Goal: Find specific page/section: Find specific page/section

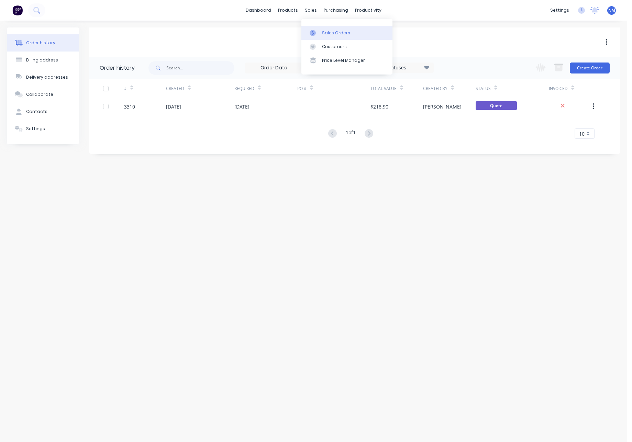
click at [318, 34] on div at bounding box center [314, 33] width 10 height 6
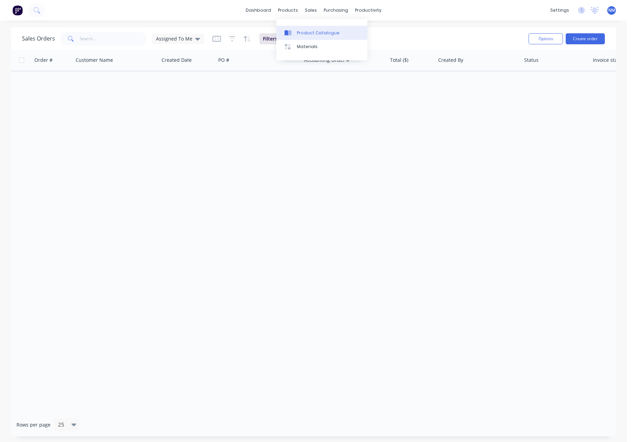
click at [304, 32] on div "Product Catalogue" at bounding box center [318, 33] width 43 height 6
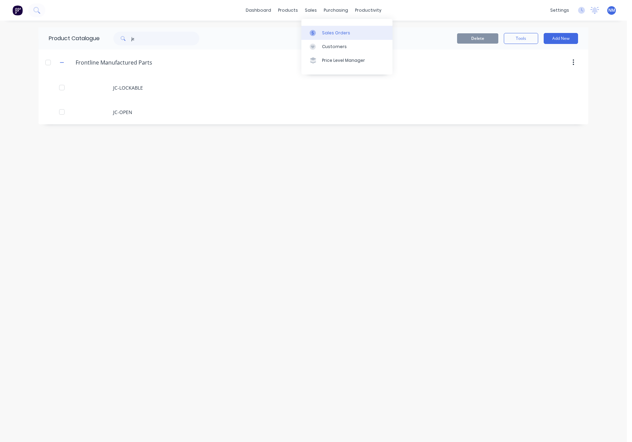
click at [322, 33] on div "Sales Orders" at bounding box center [336, 33] width 28 height 6
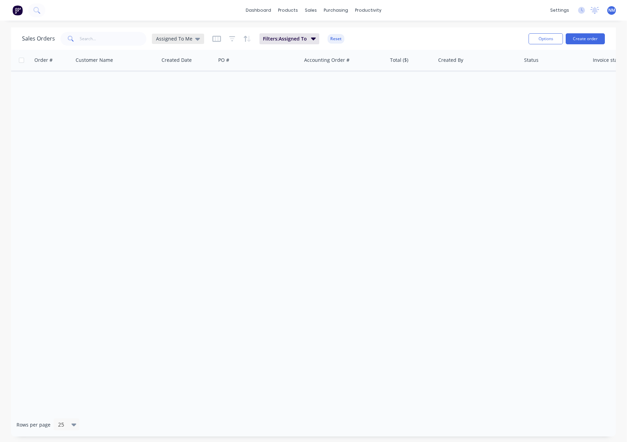
click at [190, 41] on span "Assigned To Me" at bounding box center [174, 38] width 36 height 7
click at [168, 97] on button "None" at bounding box center [193, 97] width 78 height 8
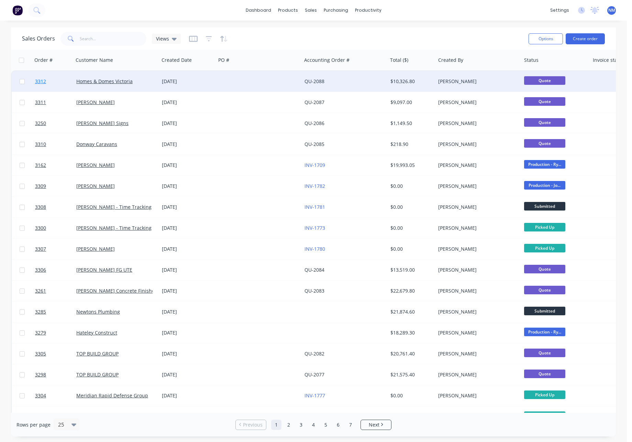
click at [44, 81] on span "3312" at bounding box center [40, 81] width 11 height 7
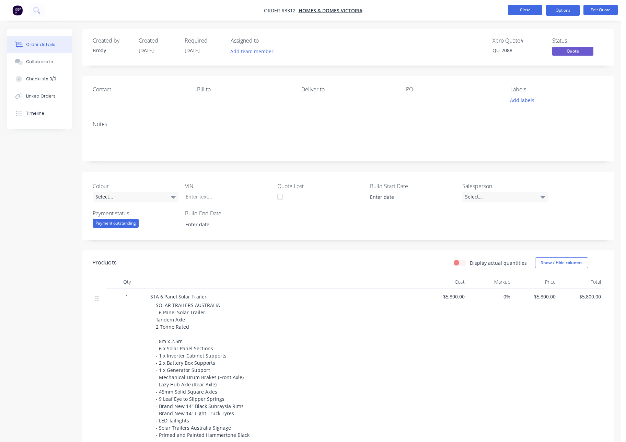
click at [527, 10] on button "Close" at bounding box center [525, 10] width 34 height 10
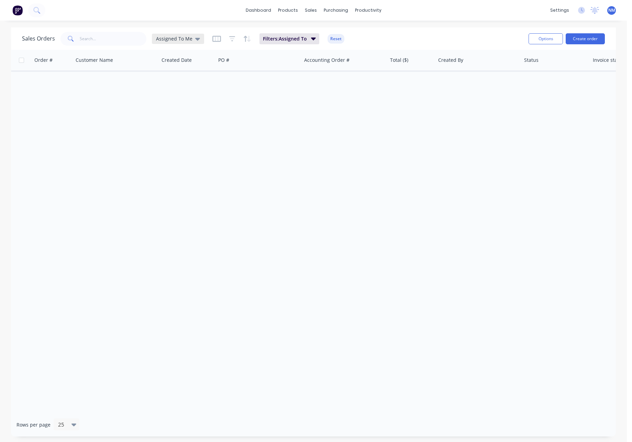
click at [185, 40] on span "Assigned To Me" at bounding box center [174, 38] width 36 height 7
click at [173, 96] on button "None" at bounding box center [193, 97] width 78 height 8
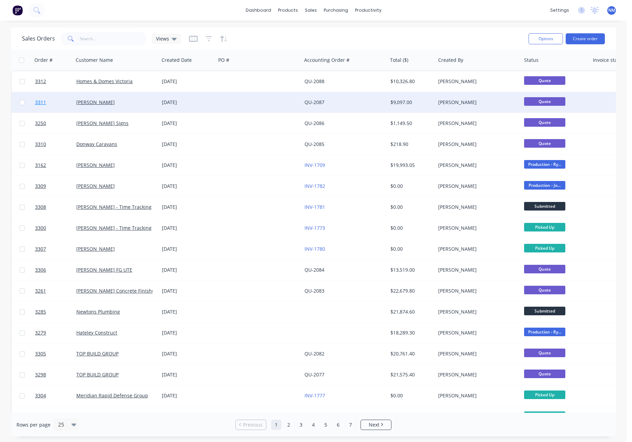
click at [42, 102] on span "3311" at bounding box center [40, 102] width 11 height 7
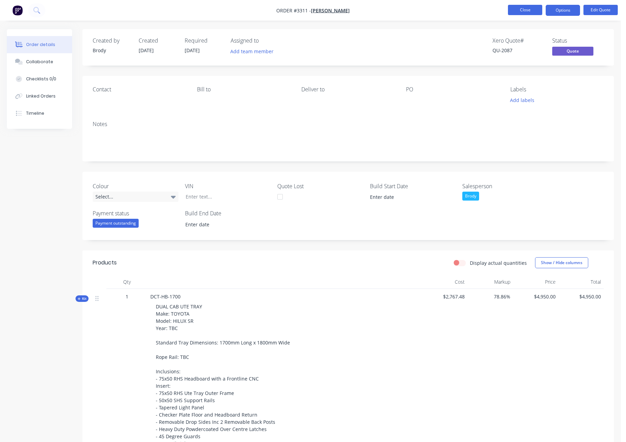
click at [523, 13] on button "Close" at bounding box center [525, 10] width 34 height 10
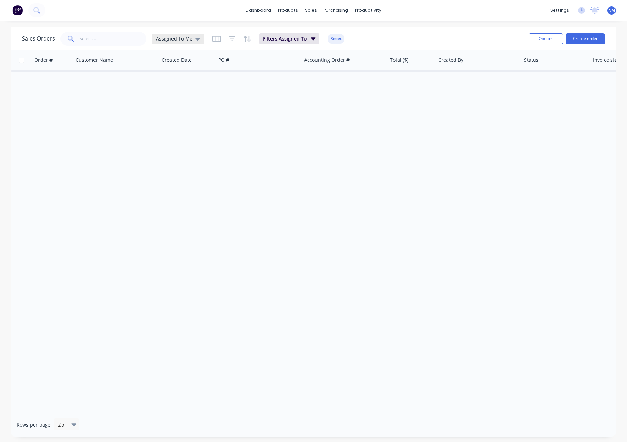
click at [192, 37] on div "Assigned To Me" at bounding box center [178, 39] width 44 height 6
click at [172, 98] on button "None" at bounding box center [193, 97] width 78 height 8
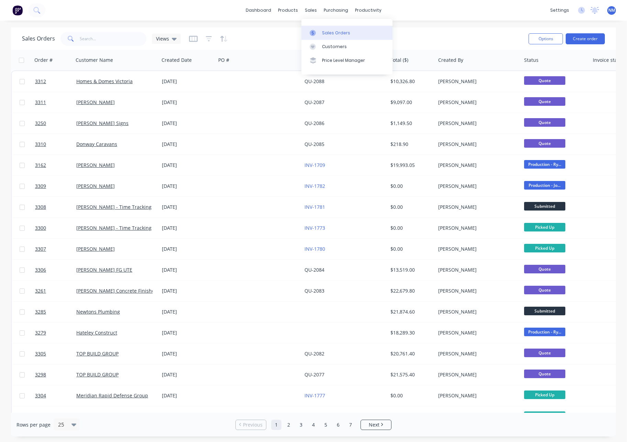
click at [328, 31] on div "Sales Orders" at bounding box center [336, 33] width 28 height 6
click at [300, 33] on div "Product Catalogue" at bounding box center [318, 33] width 43 height 6
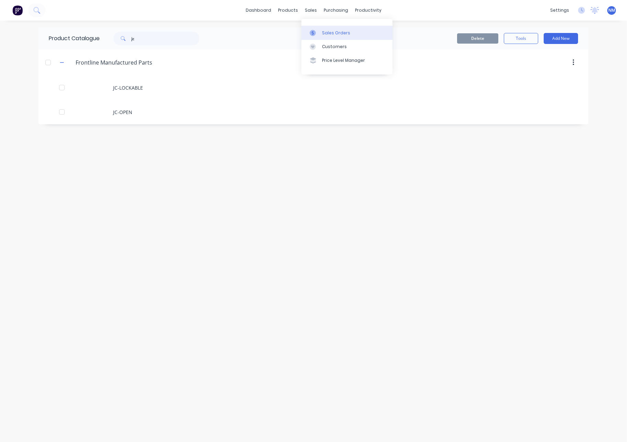
click at [331, 30] on div "Sales Orders" at bounding box center [336, 33] width 28 height 6
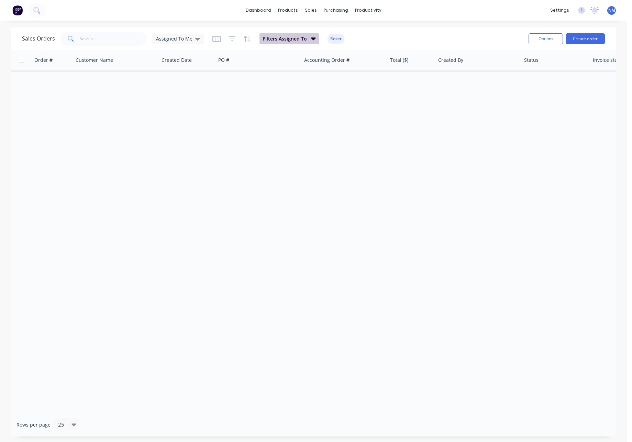
click at [285, 37] on span "Filters: Assigned To" at bounding box center [285, 38] width 44 height 7
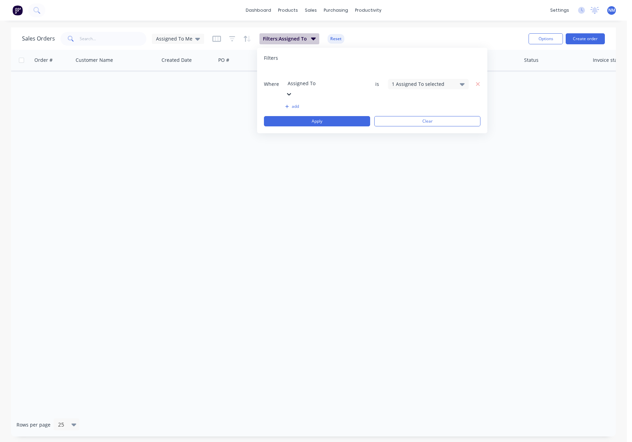
click at [307, 38] on button "Filters: Assigned To" at bounding box center [289, 38] width 60 height 11
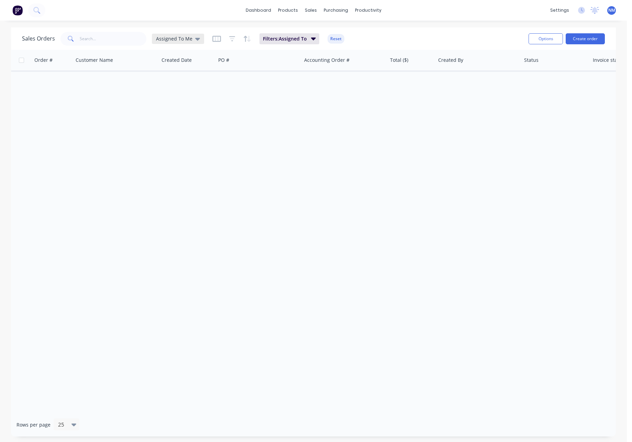
click at [180, 38] on span "Assigned To Me" at bounding box center [174, 38] width 36 height 7
click at [167, 98] on button "None" at bounding box center [193, 97] width 78 height 8
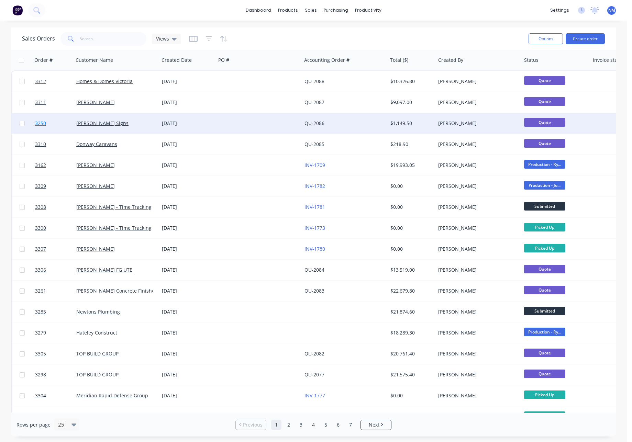
click at [40, 124] on span "3250" at bounding box center [40, 123] width 11 height 7
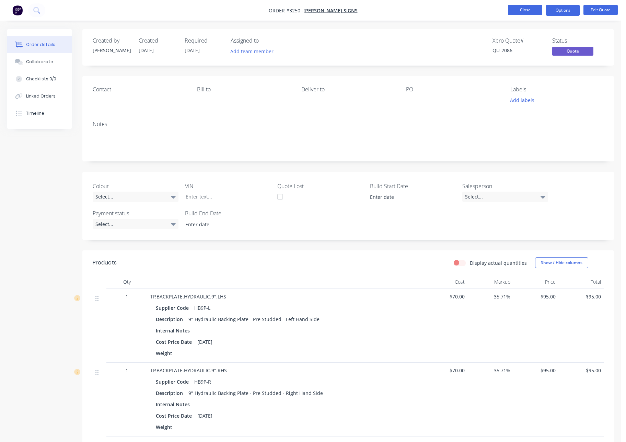
click at [528, 13] on button "Close" at bounding box center [525, 10] width 34 height 10
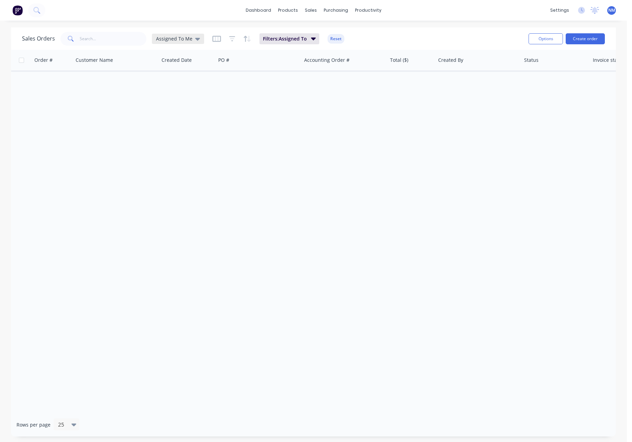
click at [176, 38] on span "Assigned To Me" at bounding box center [174, 38] width 36 height 7
click at [174, 97] on button "None" at bounding box center [193, 97] width 78 height 8
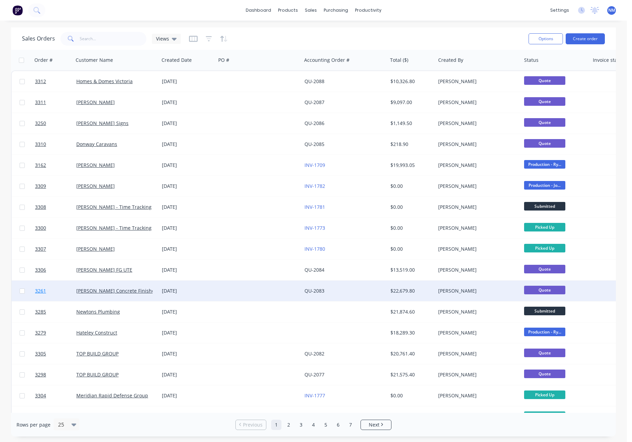
click at [43, 291] on span "3261" at bounding box center [40, 290] width 11 height 7
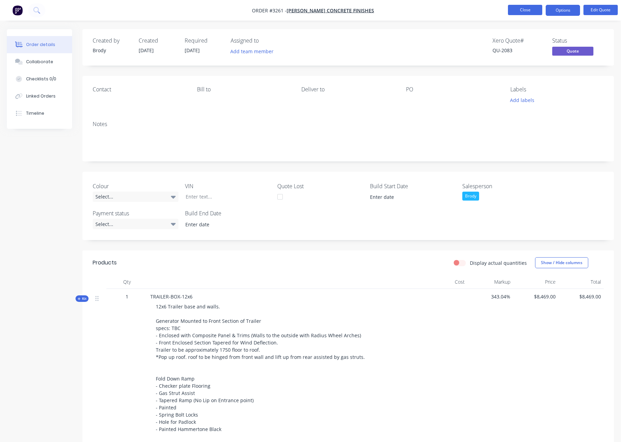
click at [526, 10] on button "Close" at bounding box center [525, 10] width 34 height 10
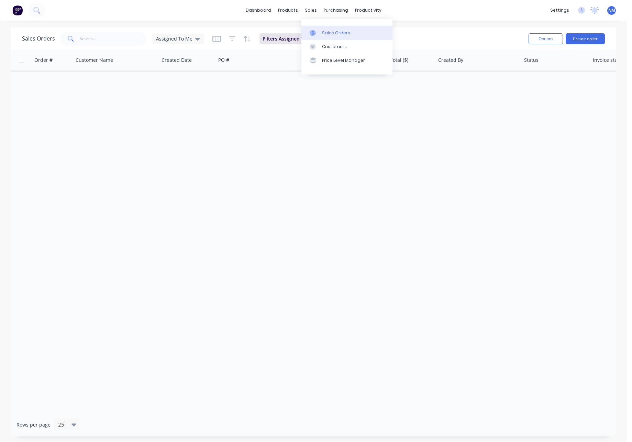
click at [338, 33] on div "Sales Orders" at bounding box center [336, 33] width 28 height 6
click at [186, 39] on span "Assigned To Me" at bounding box center [174, 38] width 36 height 7
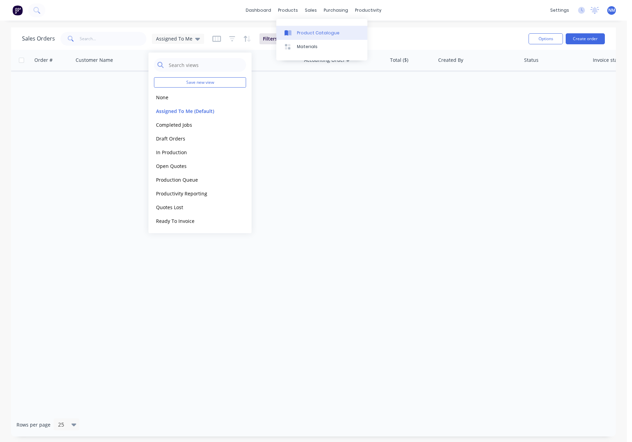
click at [311, 31] on div "Product Catalogue" at bounding box center [318, 33] width 43 height 6
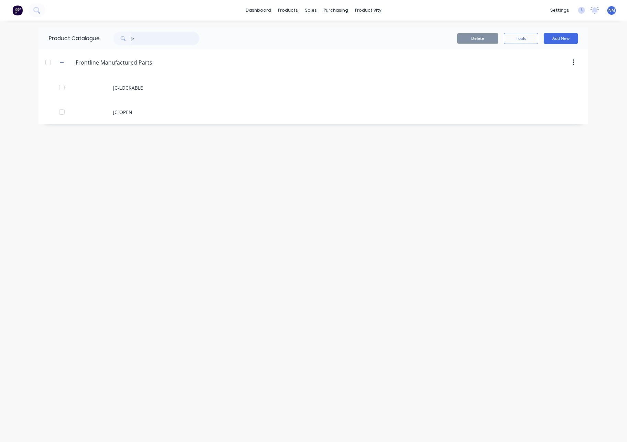
drag, startPoint x: 151, startPoint y: 38, endPoint x: 33, endPoint y: 27, distance: 118.3
click at [71, 35] on div "Product Catalogue jc" at bounding box center [127, 38] width 178 height 22
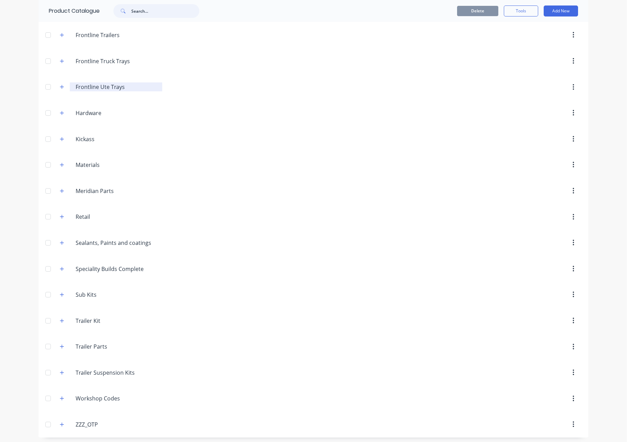
scroll to position [156, 0]
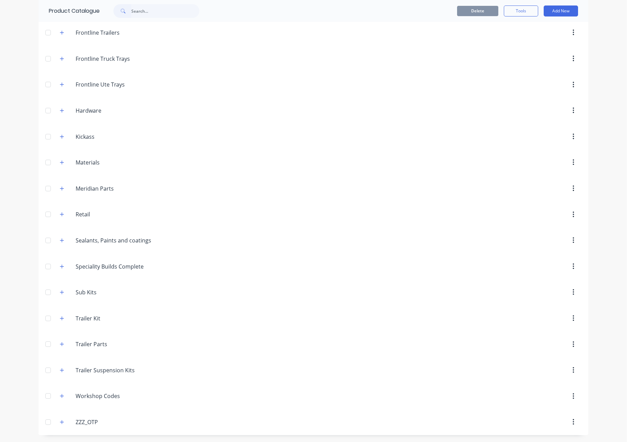
click at [64, 134] on div "Kickass Kickass" at bounding box center [108, 137] width 108 height 12
click at [60, 137] on icon "button" at bounding box center [62, 136] width 4 height 5
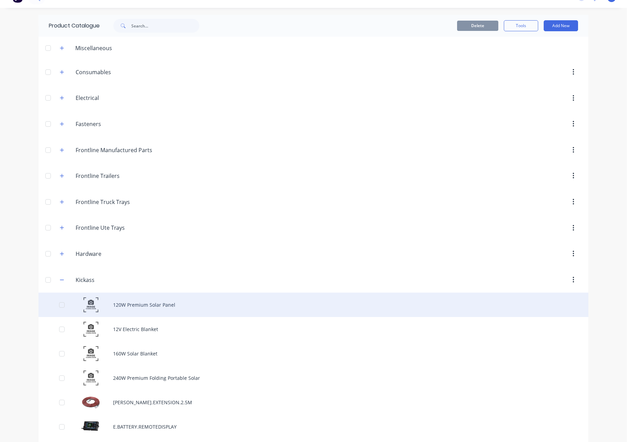
scroll to position [21, 0]
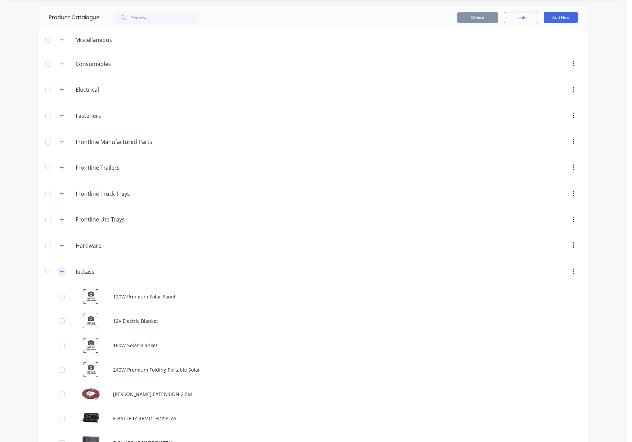
click at [60, 273] on icon "button" at bounding box center [62, 271] width 4 height 5
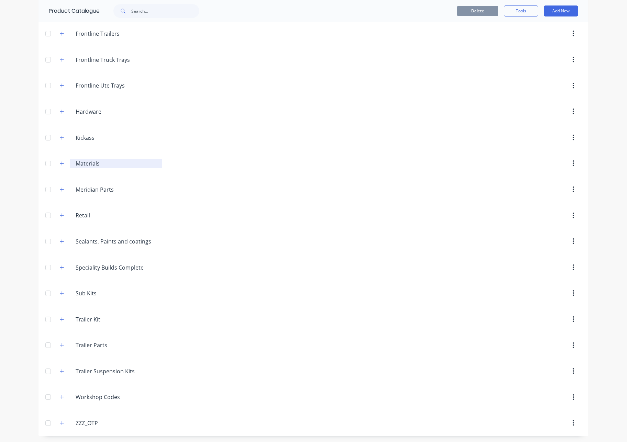
scroll to position [156, 0]
click at [62, 320] on button "button" at bounding box center [62, 318] width 9 height 9
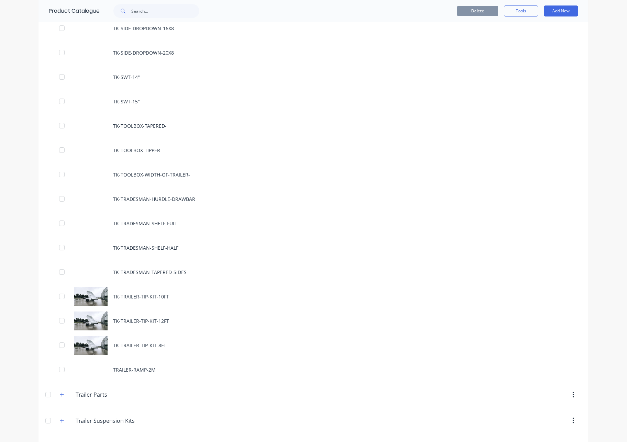
scroll to position [814, 0]
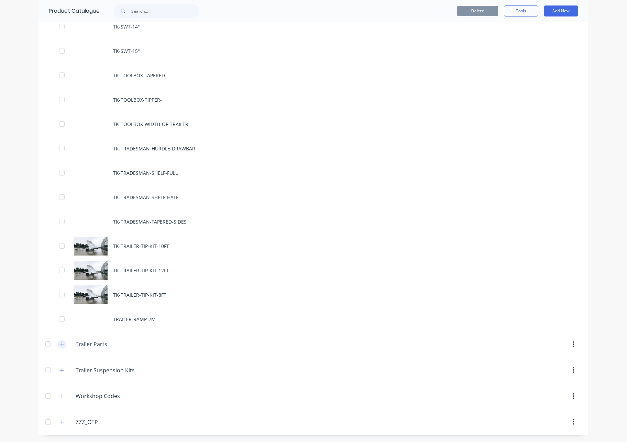
click at [60, 342] on icon "button" at bounding box center [62, 344] width 4 height 5
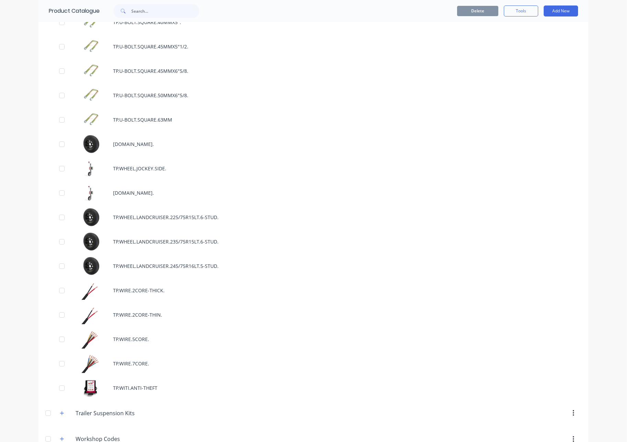
scroll to position [5350, 0]
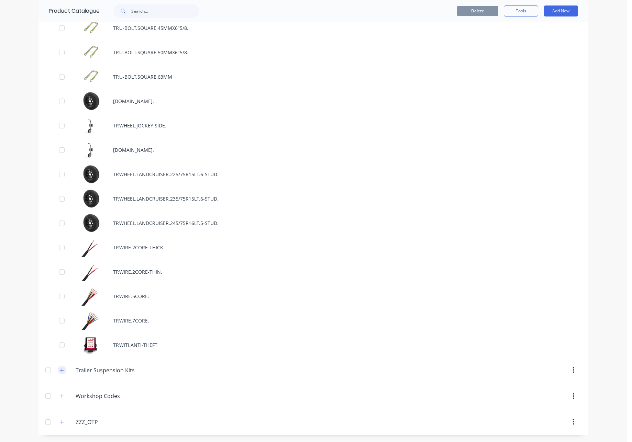
click at [61, 371] on icon "button" at bounding box center [62, 370] width 4 height 5
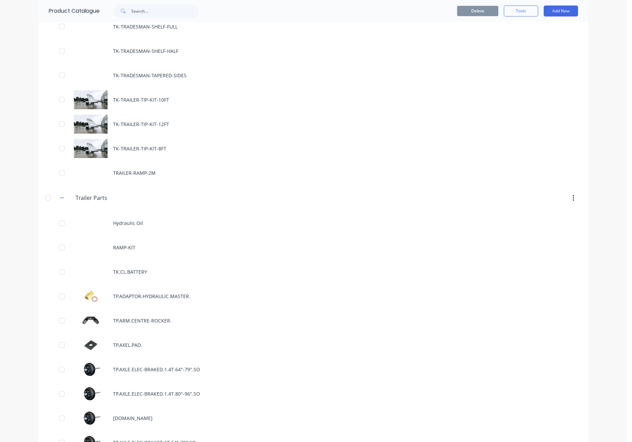
scroll to position [900, 0]
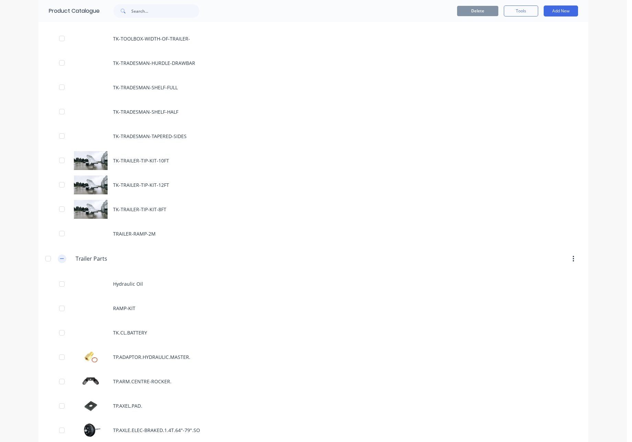
click at [60, 258] on icon "button" at bounding box center [62, 258] width 4 height 5
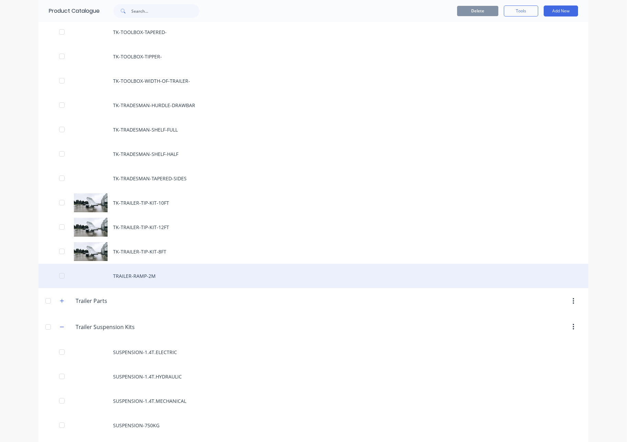
drag, startPoint x: 61, startPoint y: 285, endPoint x: 63, endPoint y: 293, distance: 8.4
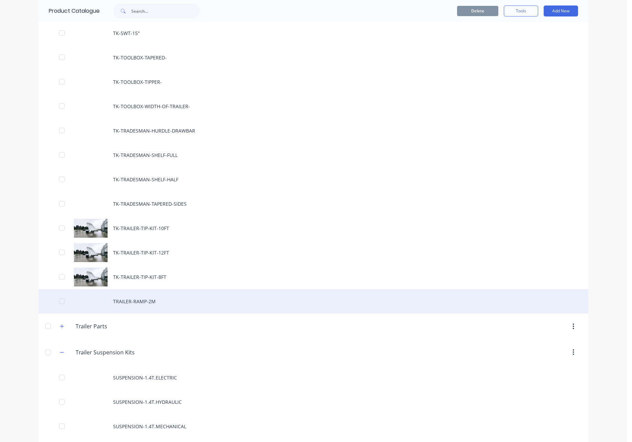
scroll to position [828, 0]
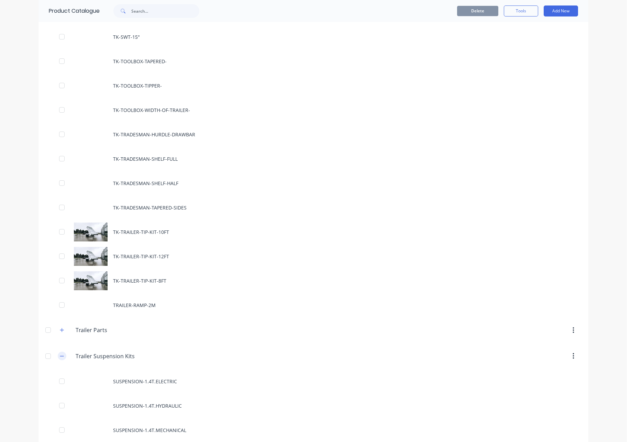
click at [60, 358] on icon "button" at bounding box center [62, 356] width 4 height 5
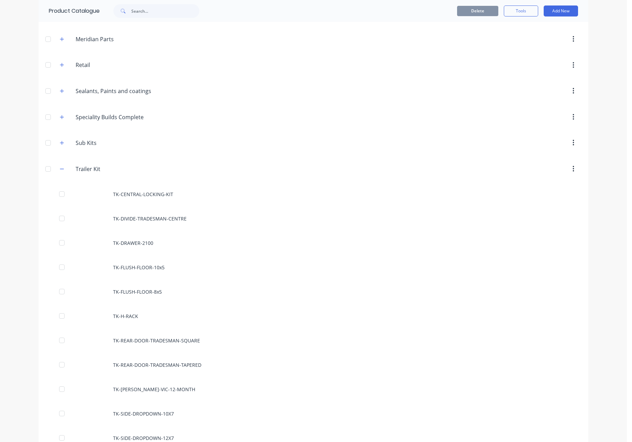
scroll to position [303, 0]
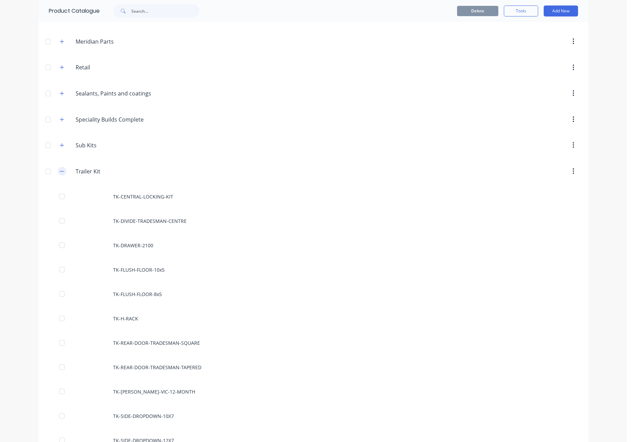
click at [60, 172] on icon "button" at bounding box center [62, 171] width 4 height 5
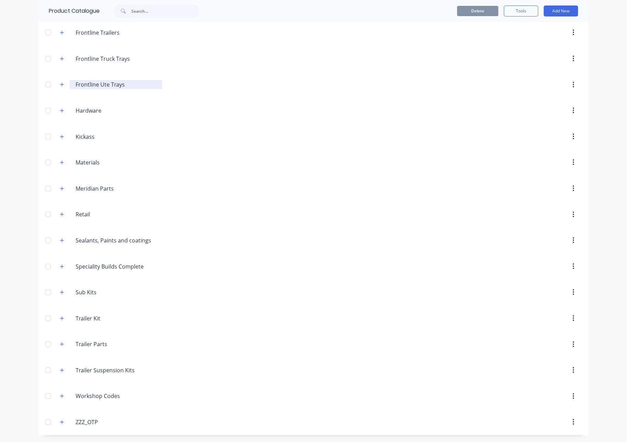
scroll to position [0, 0]
